Goal: Information Seeking & Learning: Learn about a topic

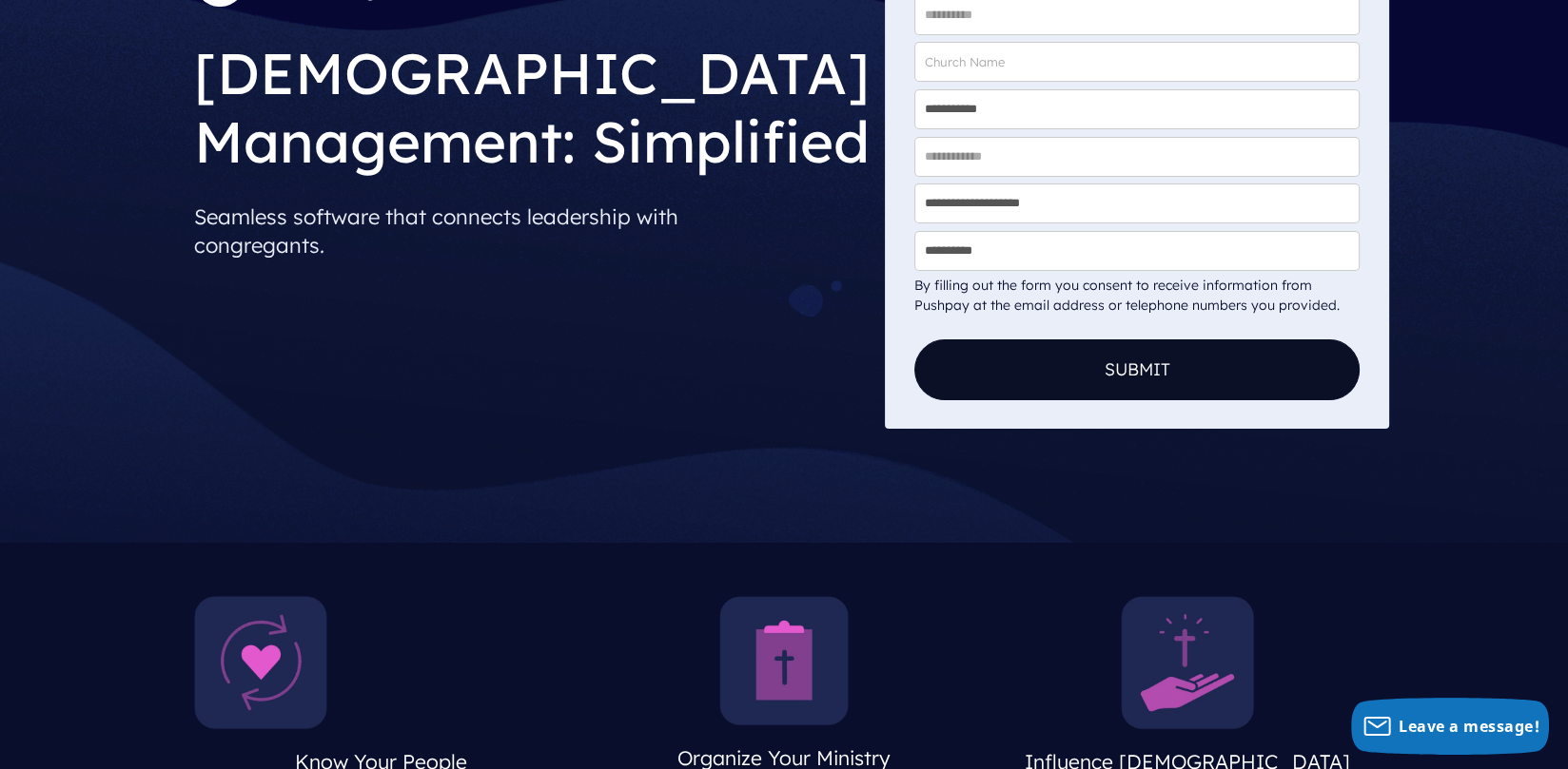
scroll to position [570, 0]
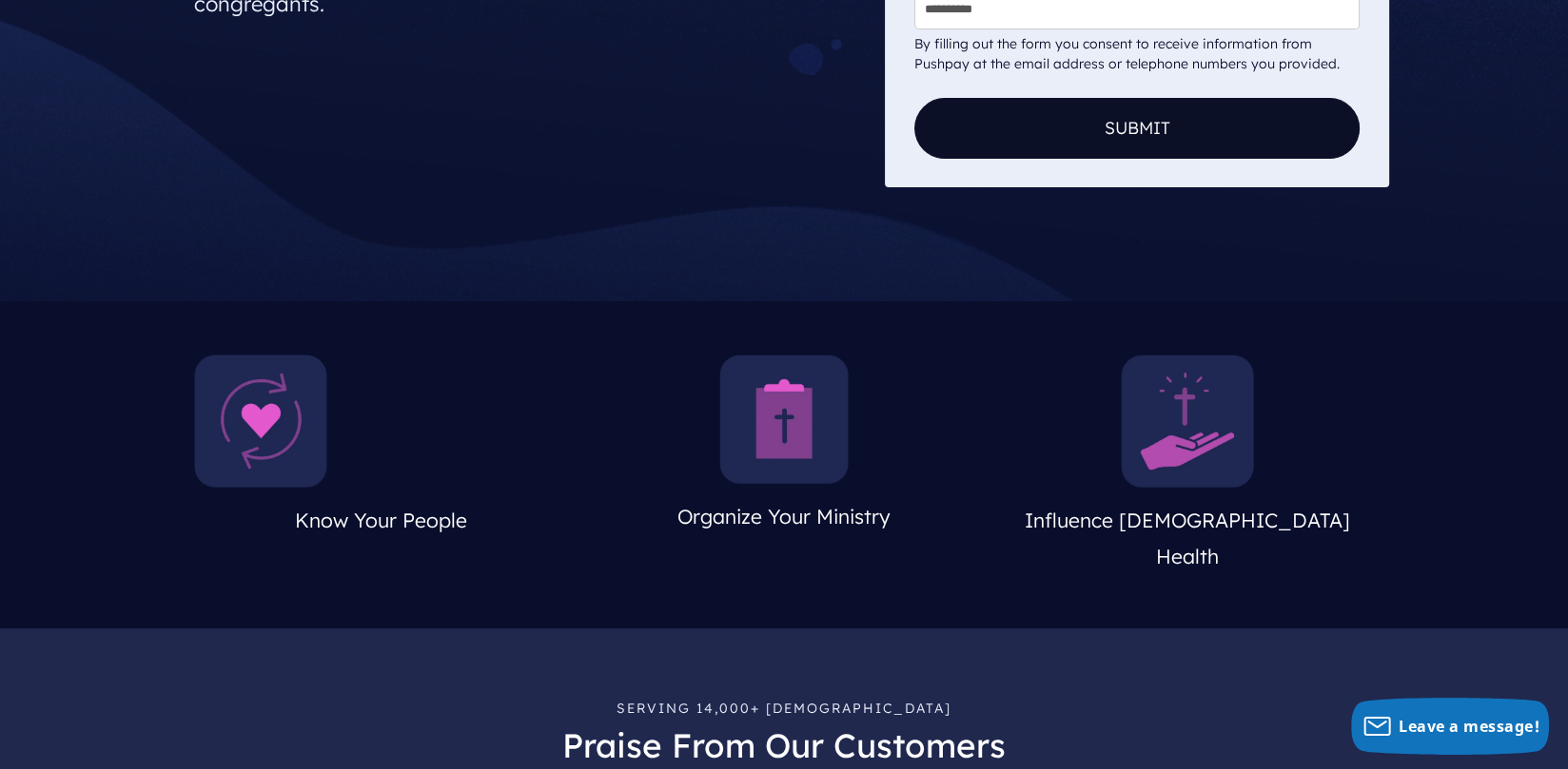
click at [804, 425] on img at bounding box center [783, 419] width 129 height 129
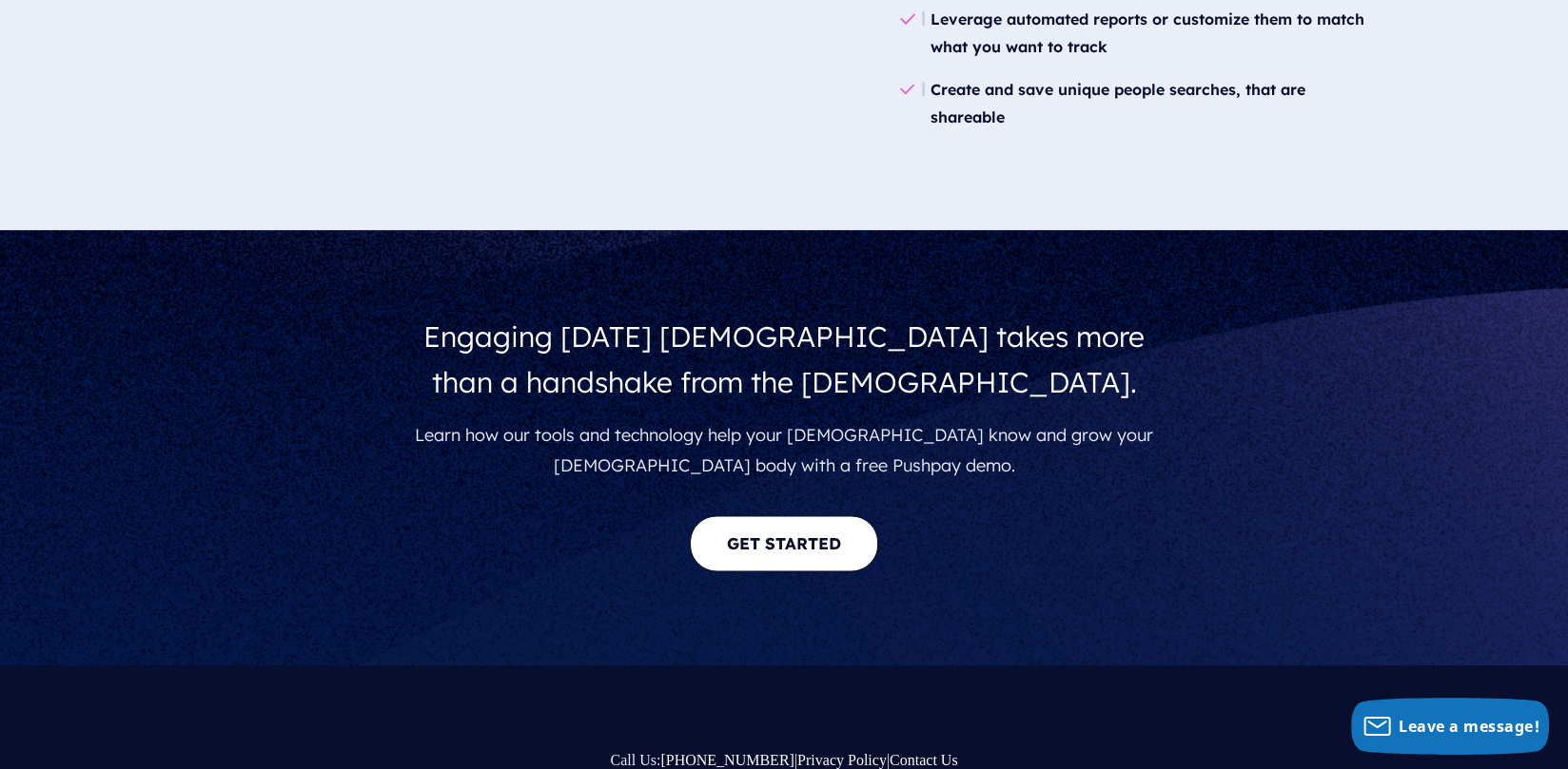
scroll to position [3523, 0]
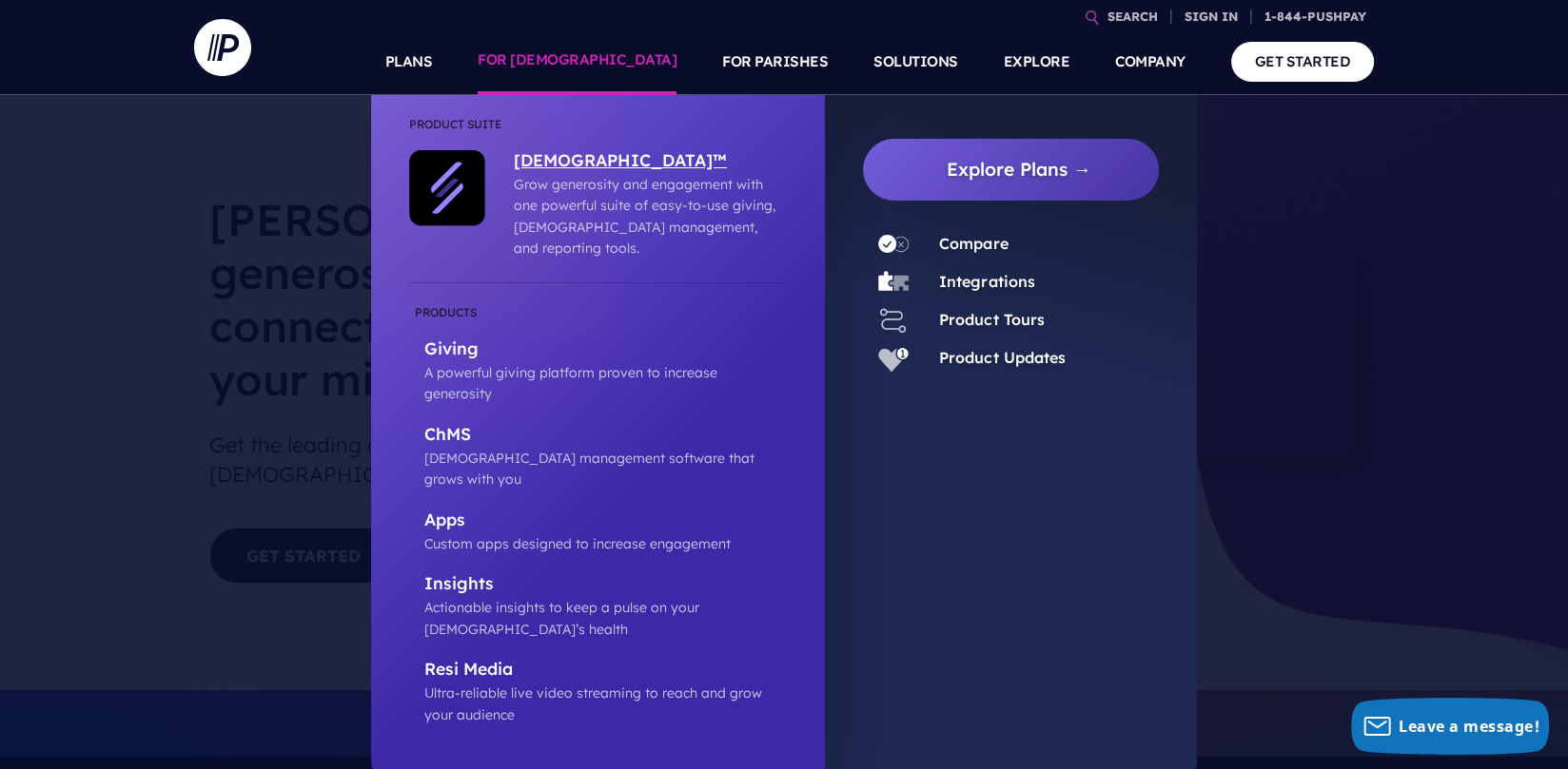
click at [552, 160] on p "[DEMOGRAPHIC_DATA]™" at bounding box center [645, 162] width 264 height 24
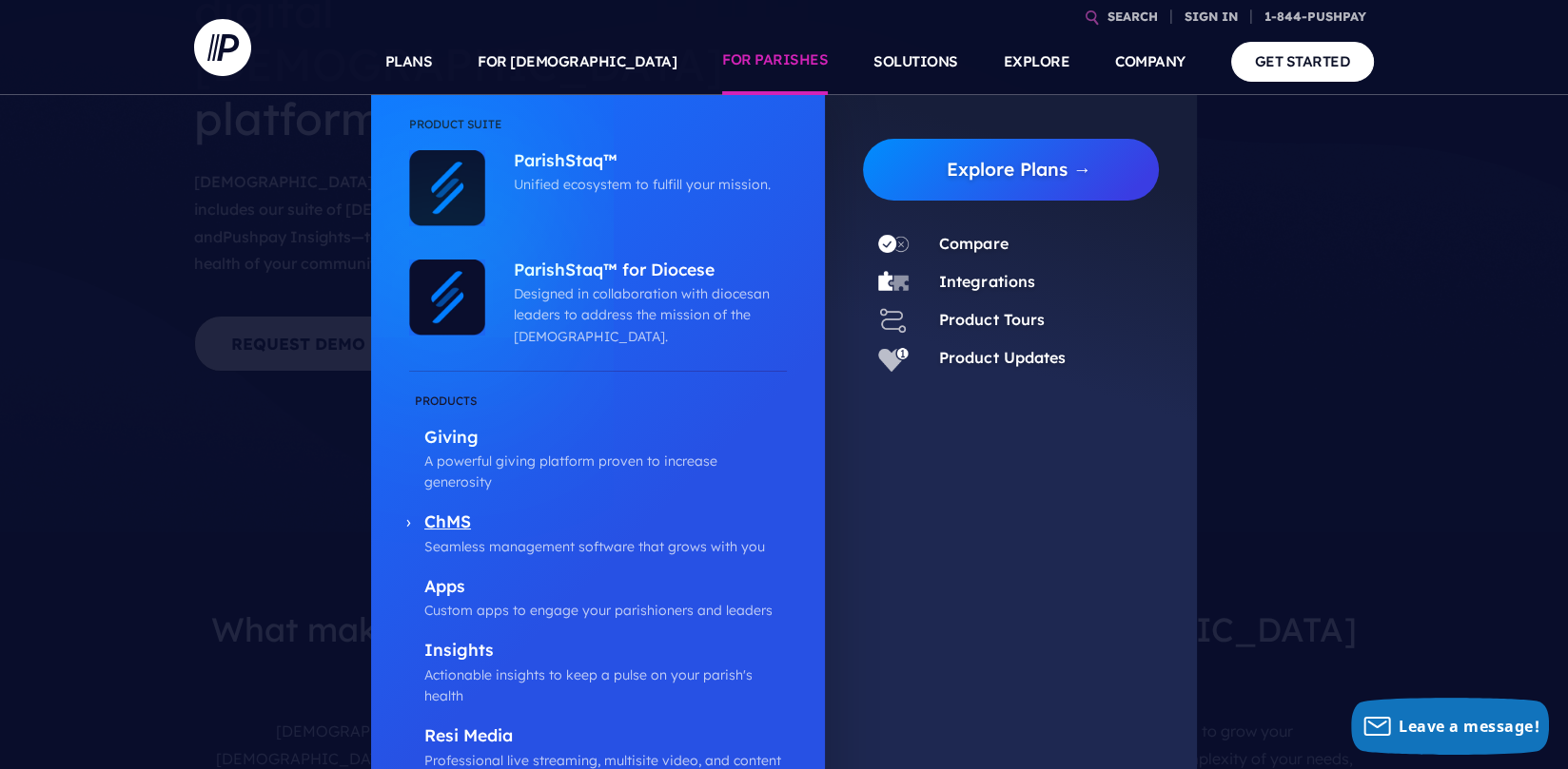
scroll to position [317, 0]
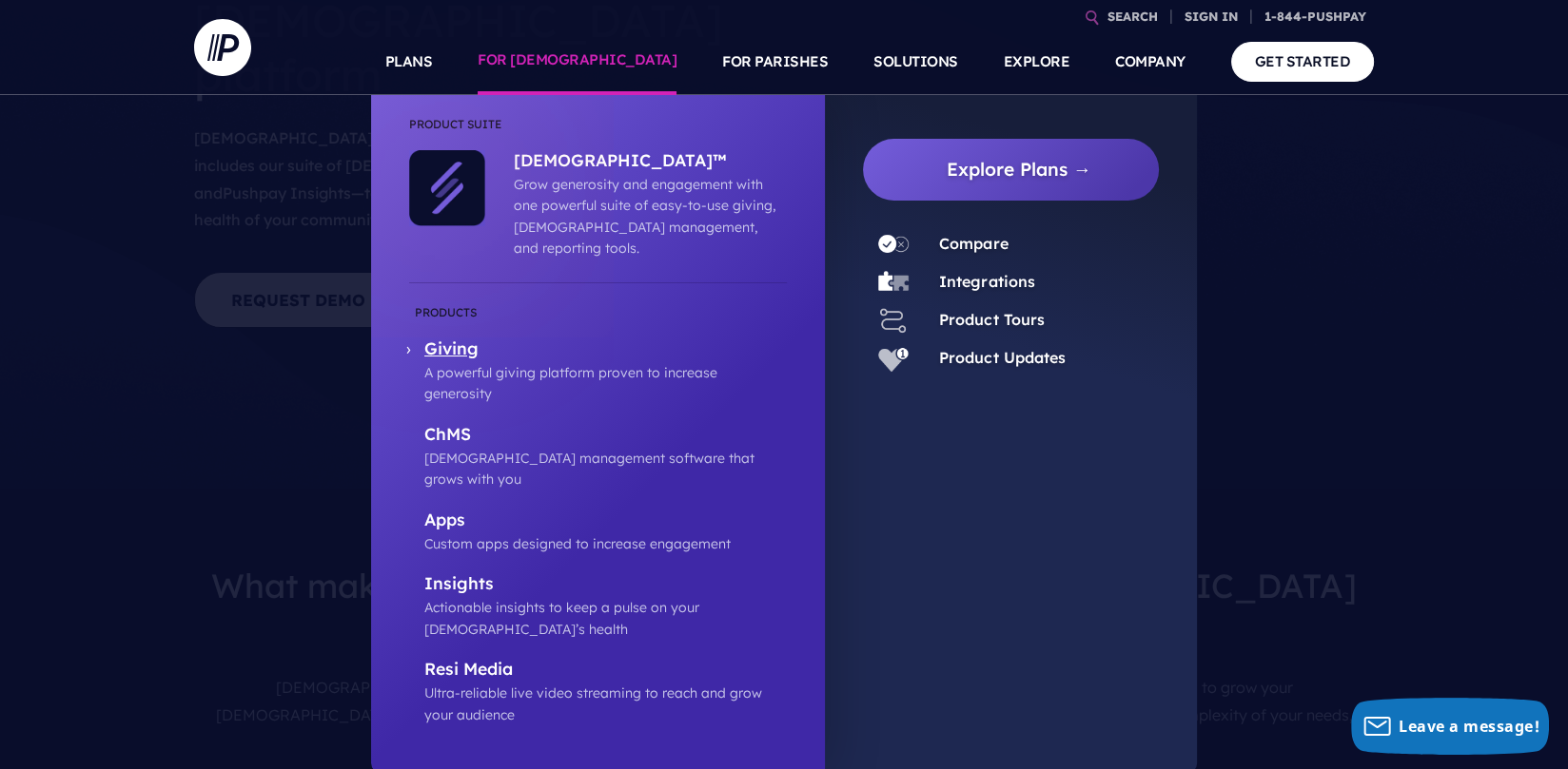
click at [456, 338] on p "Giving" at bounding box center [605, 350] width 363 height 24
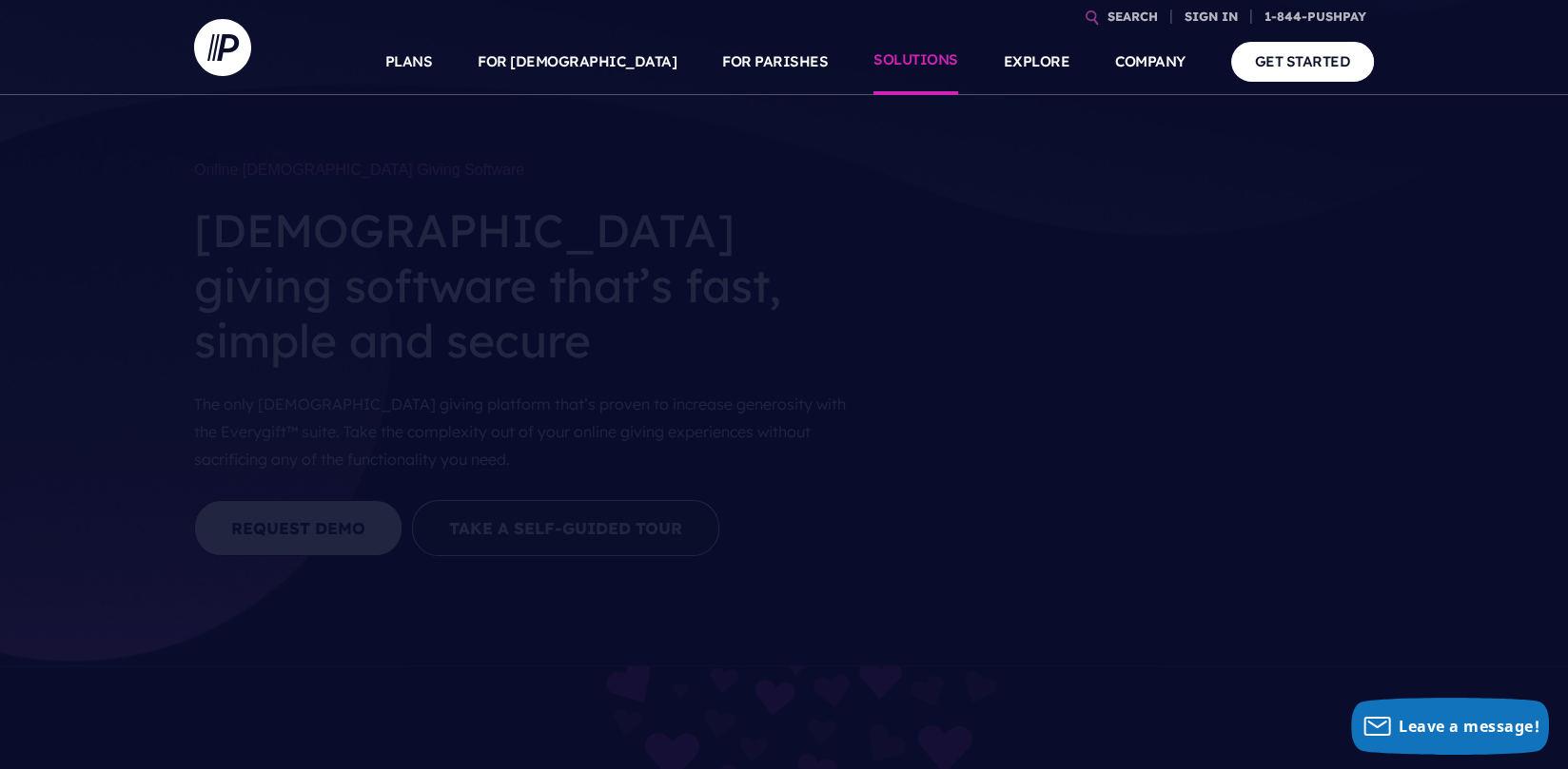
click at [931, 68] on link "SOLUTIONS" at bounding box center [915, 61] width 84 height 67
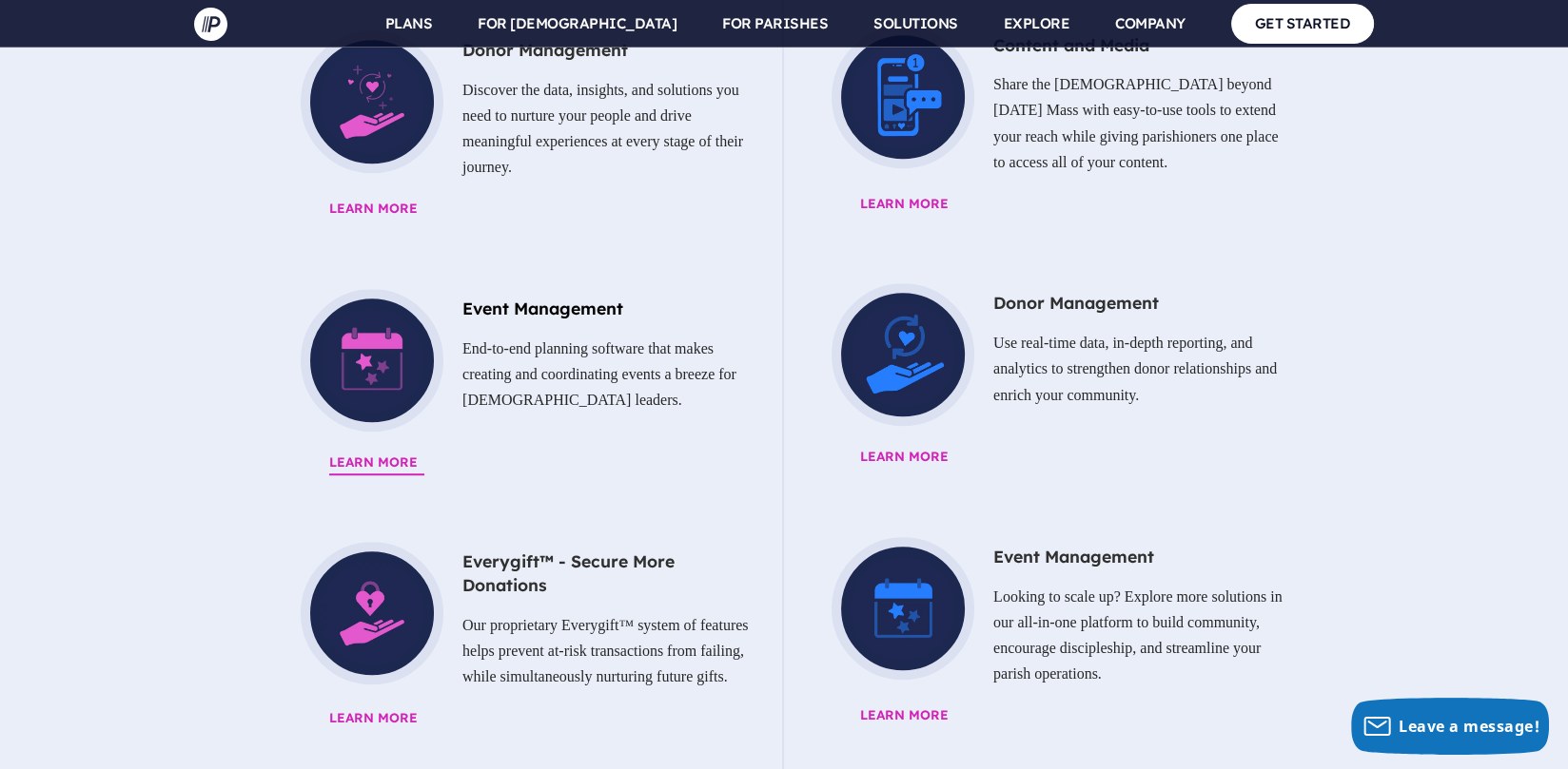
scroll to position [1584, 0]
click at [367, 328] on p "End-to-end planning software that makes creating and coordinating events a bree…" at bounding box center [517, 374] width 472 height 93
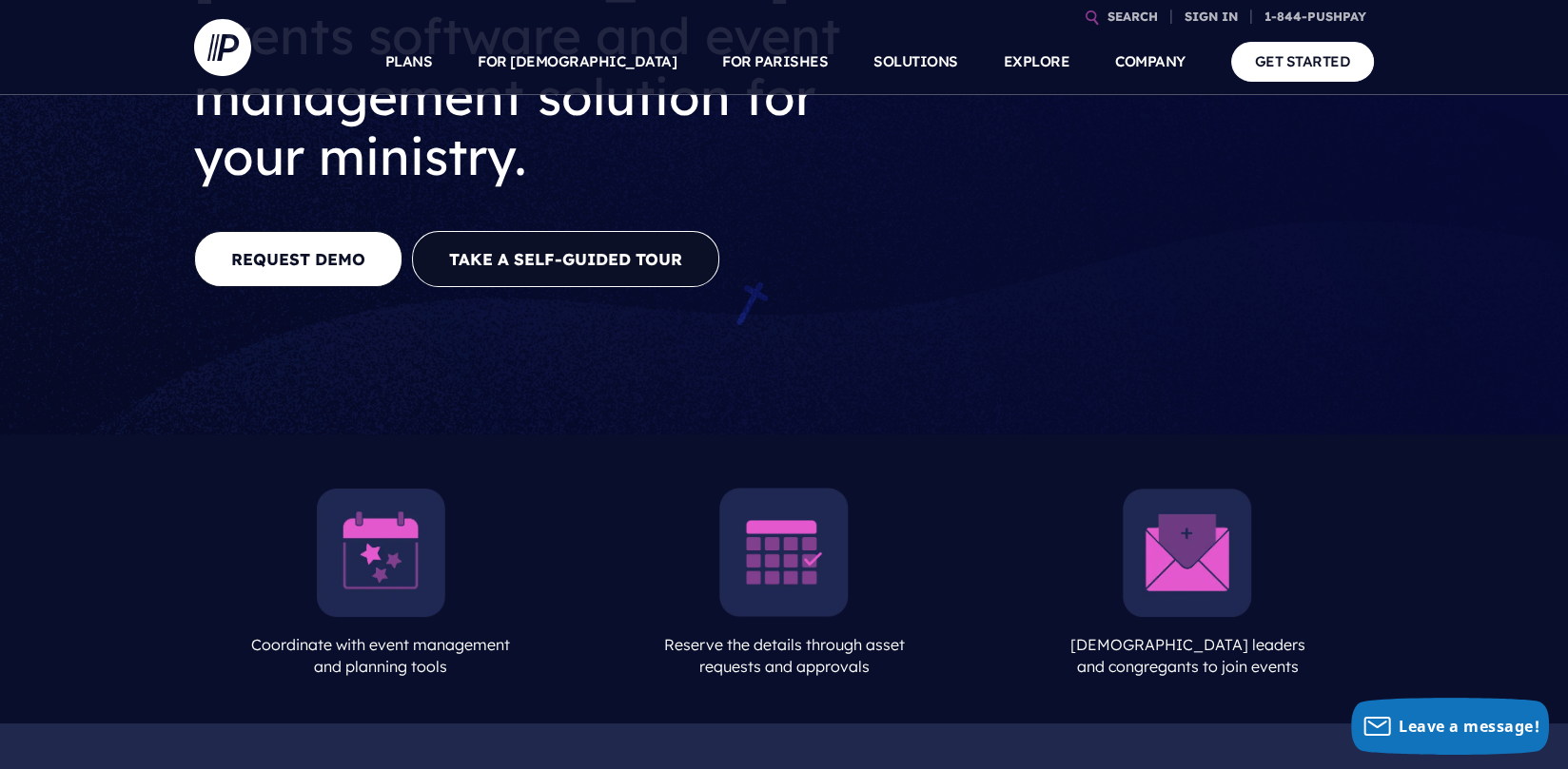
scroll to position [380, 0]
click at [391, 487] on img at bounding box center [380, 551] width 129 height 129
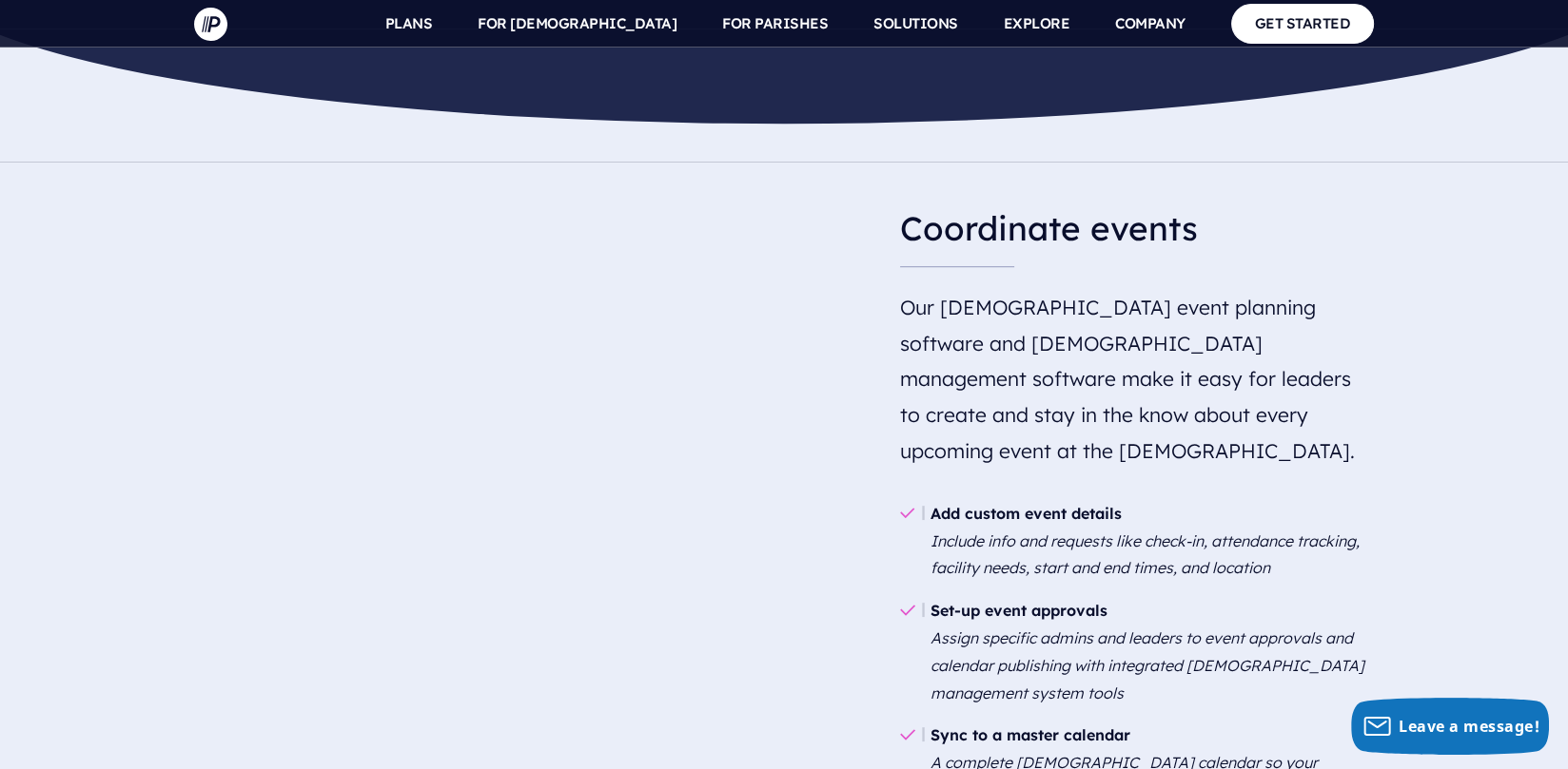
scroll to position [1525, 0]
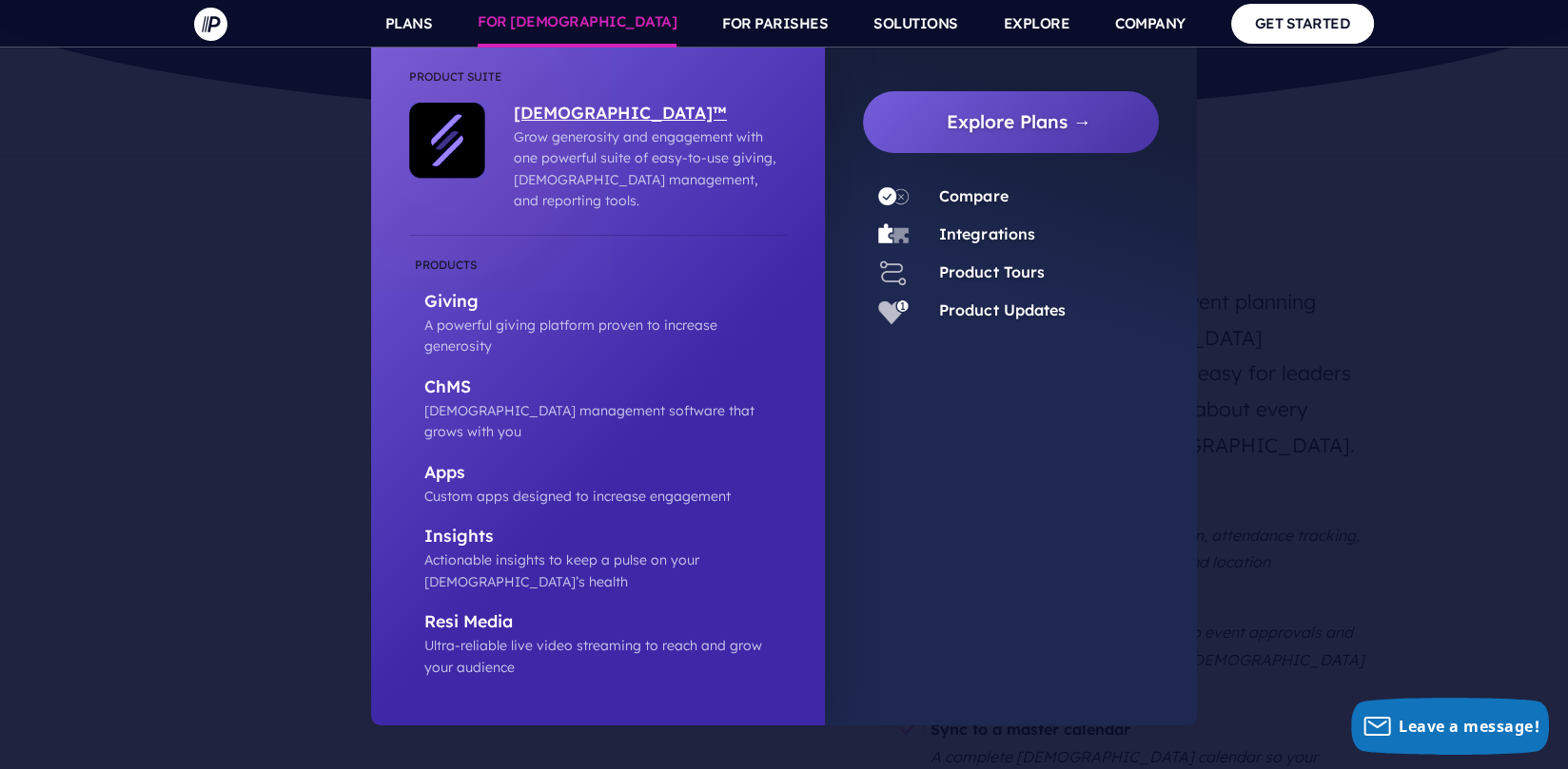
click at [555, 119] on p "[DEMOGRAPHIC_DATA]™" at bounding box center [645, 114] width 264 height 24
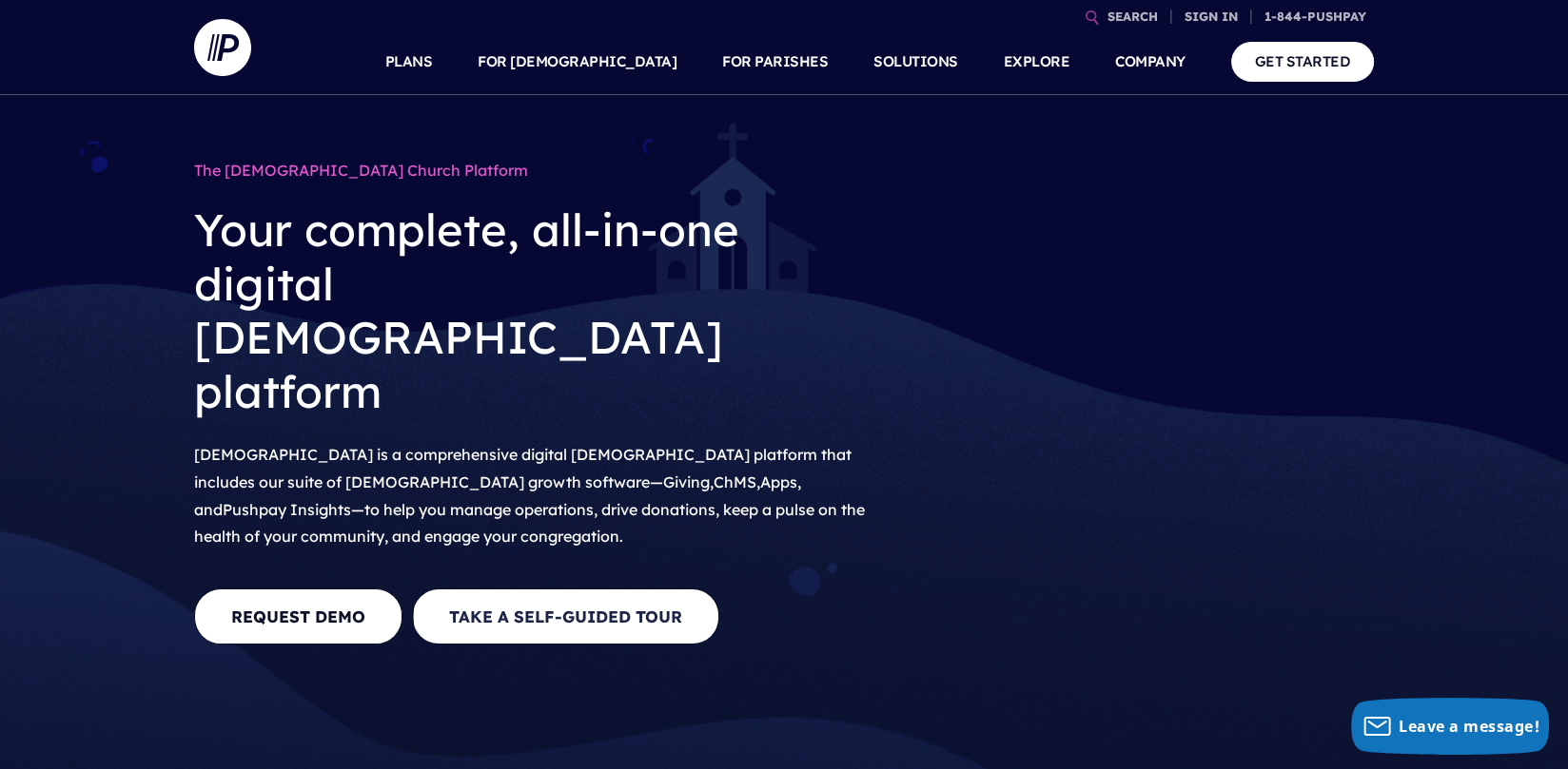
click at [571, 589] on link "Take A Self-Guided Tour" at bounding box center [566, 617] width 308 height 56
